Goal: Navigation & Orientation: Find specific page/section

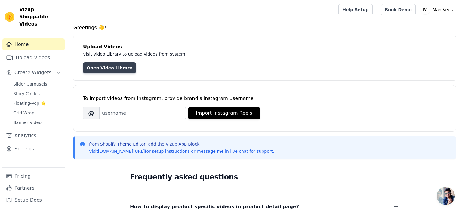
click at [97, 67] on link "Open Video Library" at bounding box center [109, 68] width 53 height 11
drag, startPoint x: 32, startPoint y: 11, endPoint x: 19, endPoint y: 4, distance: 14.5
click at [19, 4] on div "Vizup Shoppable Videos Home Upload Videos Create Widgets Slider Carousels Story…" at bounding box center [33, 105] width 67 height 211
click at [34, 12] on span "Vizup Shoppable Videos" at bounding box center [40, 17] width 43 height 22
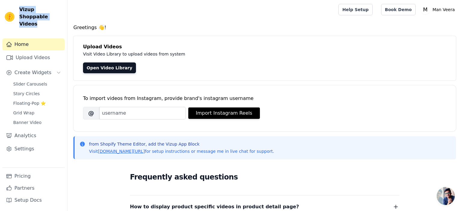
drag, startPoint x: 35, startPoint y: 17, endPoint x: 20, endPoint y: 10, distance: 16.5
click at [20, 10] on span "Vizup Shoppable Videos" at bounding box center [40, 17] width 43 height 22
copy span "Vizup Shoppable Videos"
